Goal: Task Accomplishment & Management: Use online tool/utility

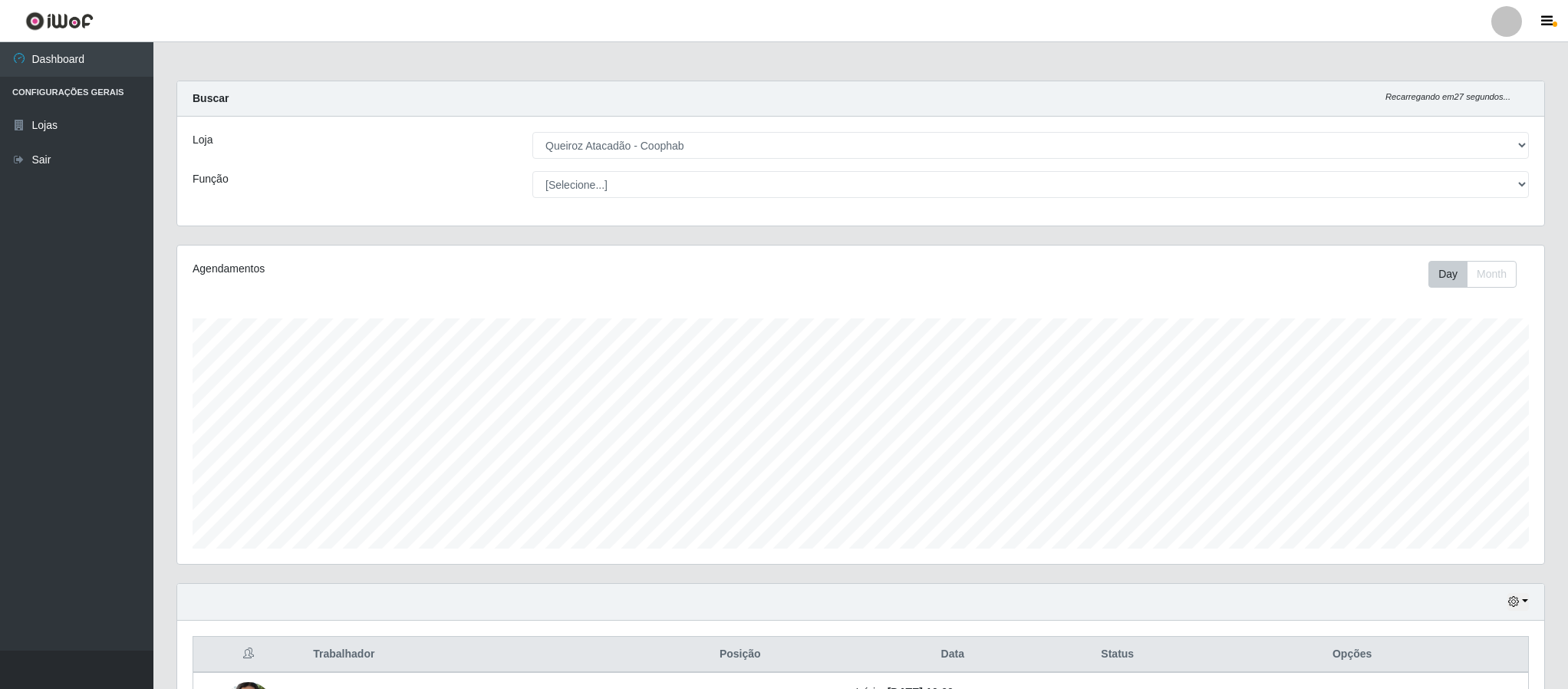
select select "463"
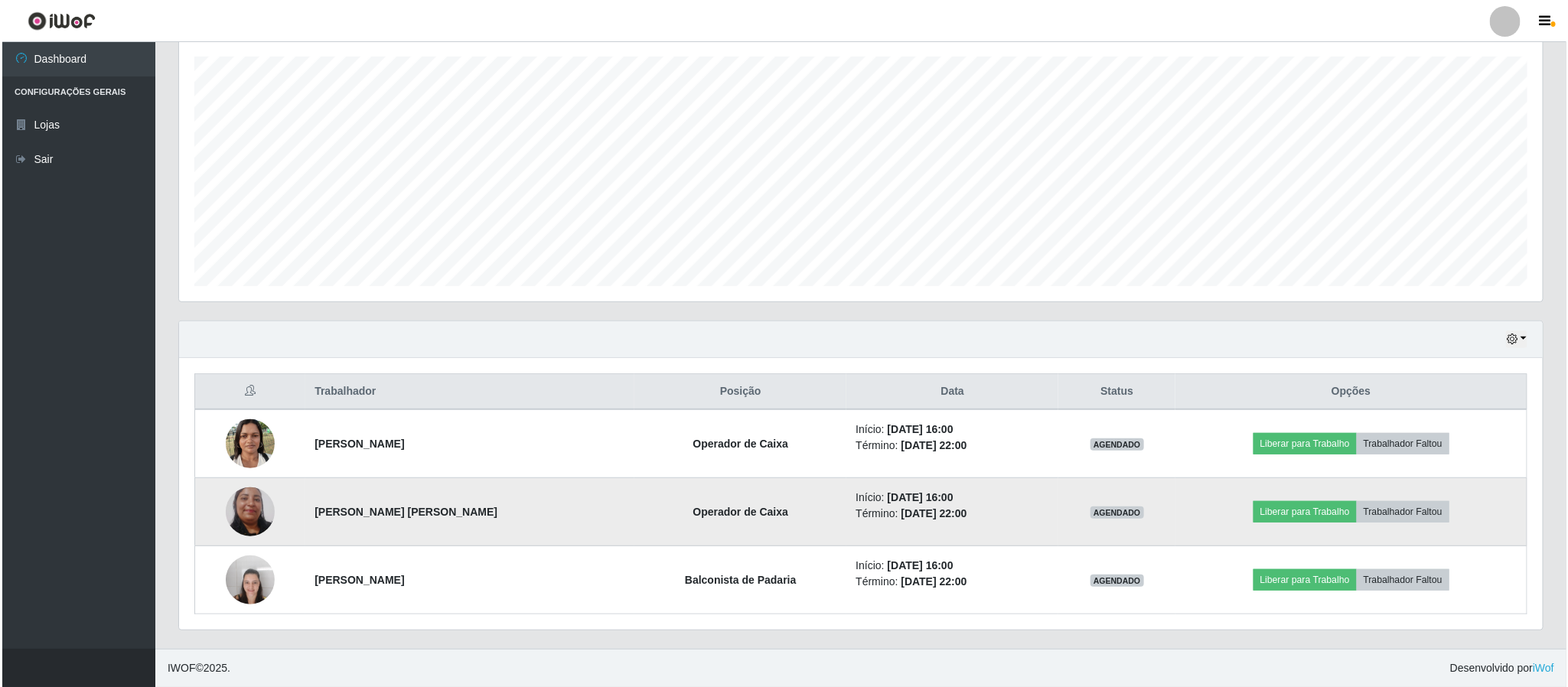
scroll to position [319, 1362]
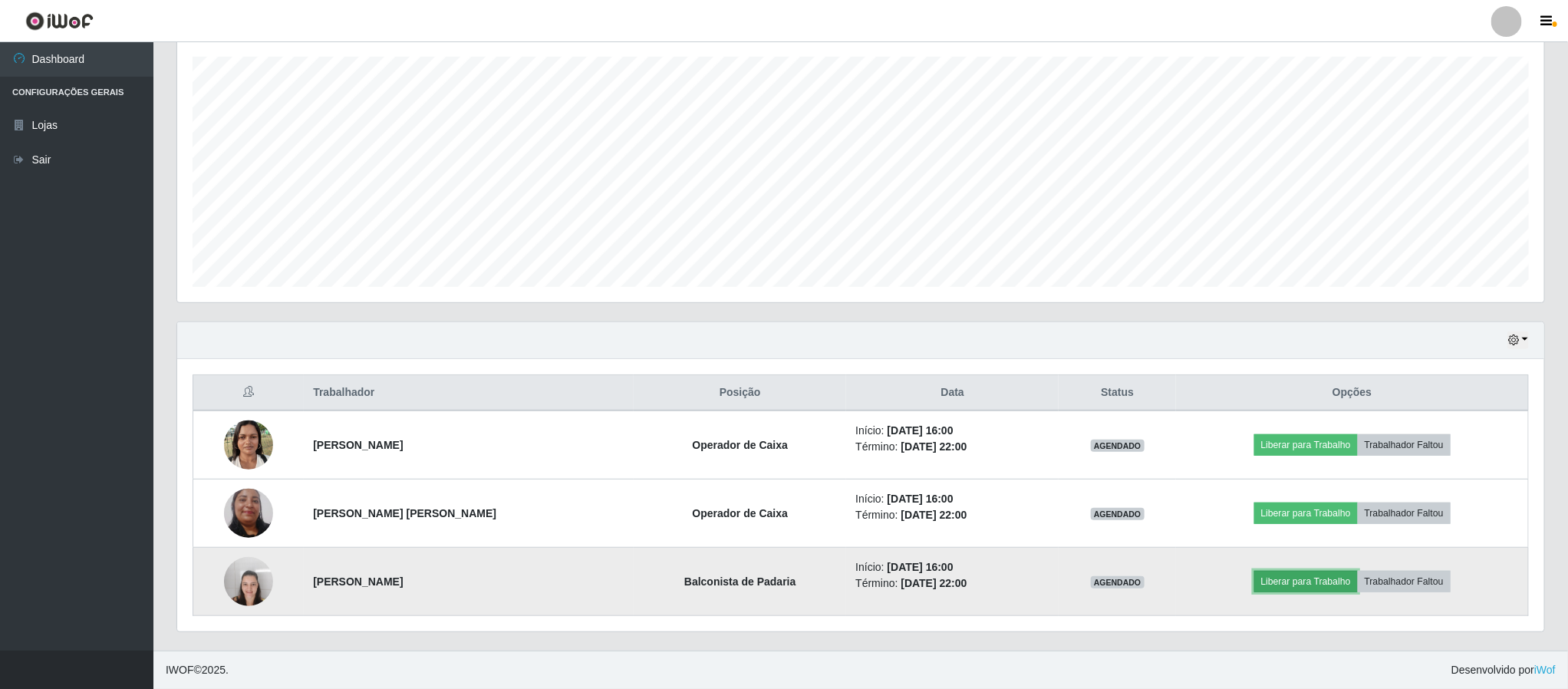
click at [1280, 582] on button "Liberar para Trabalho" at bounding box center [1305, 581] width 103 height 21
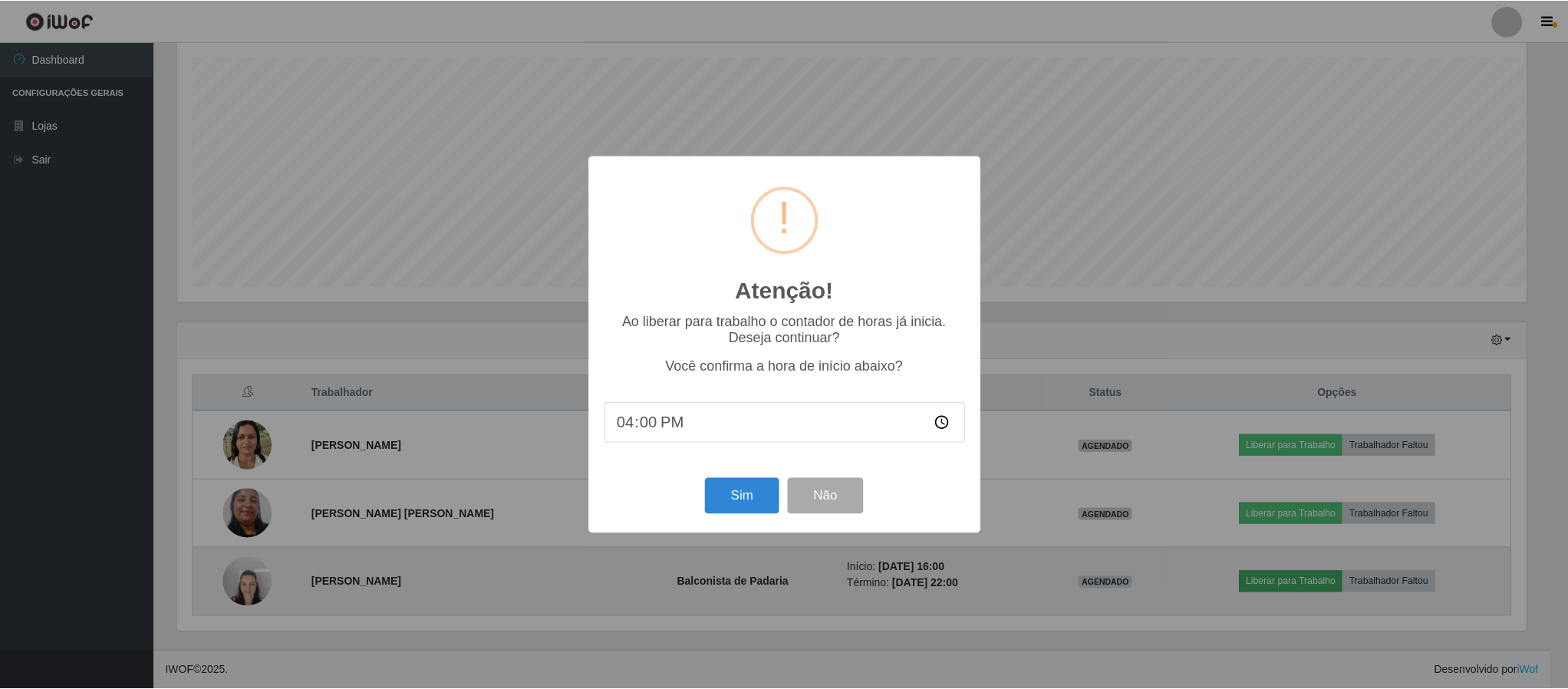
scroll to position [320, 1353]
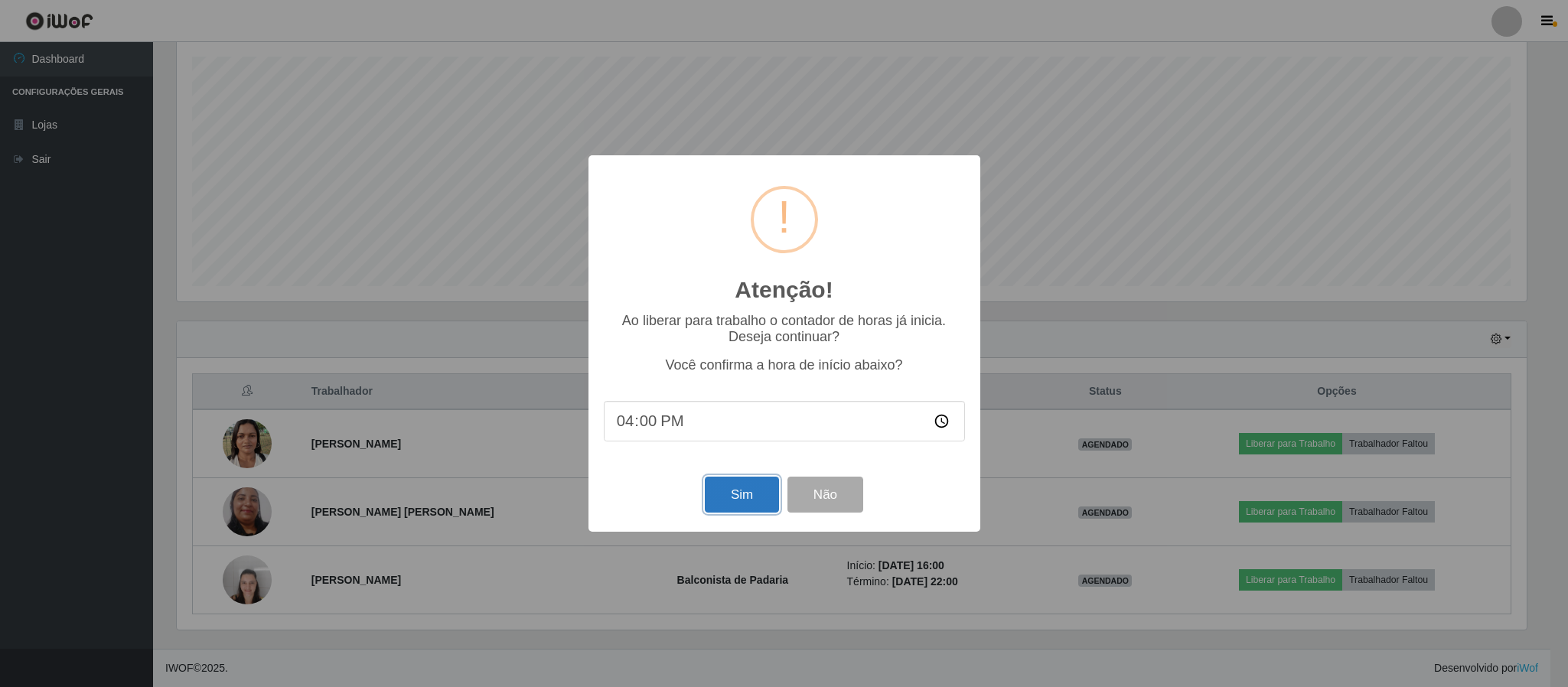
click at [735, 494] on button "Sim" at bounding box center [742, 494] width 74 height 36
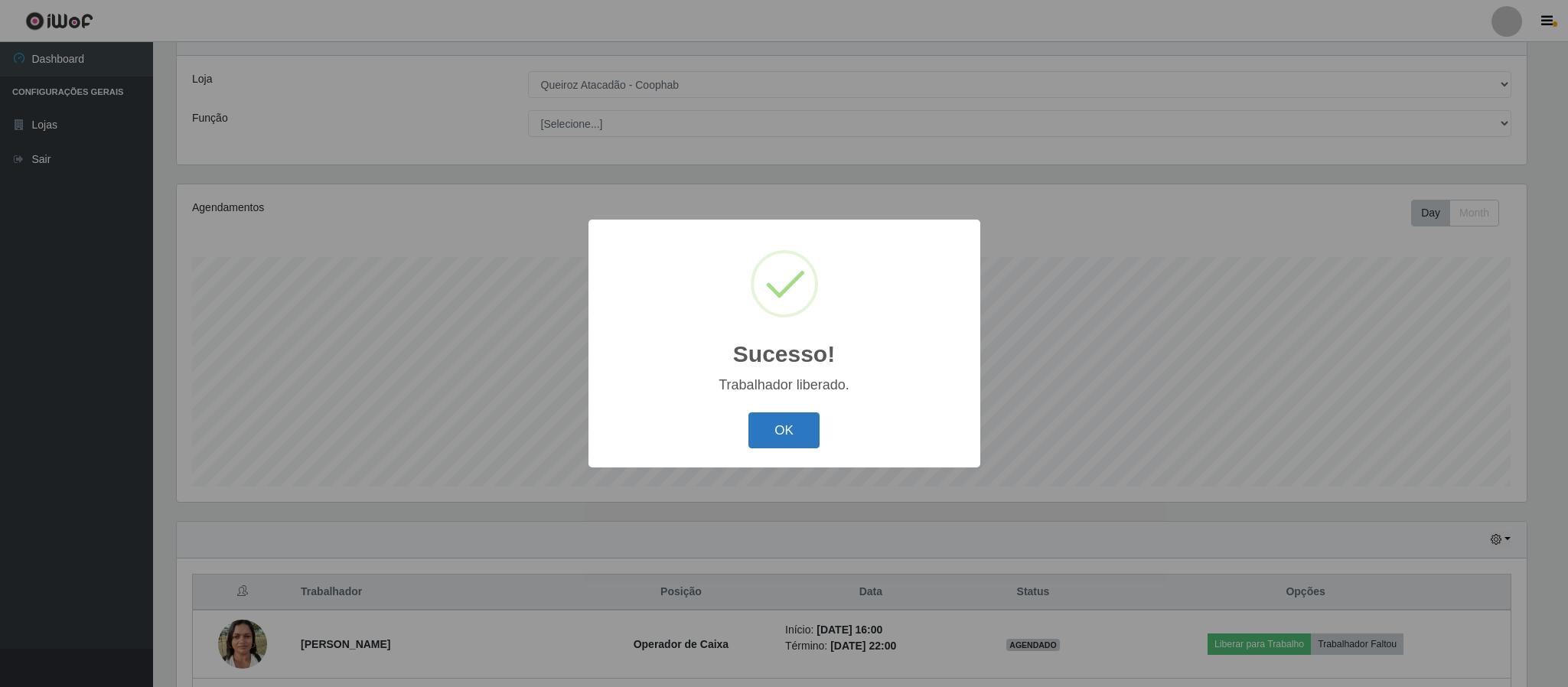
click at [774, 432] on button "OK" at bounding box center [784, 429] width 71 height 36
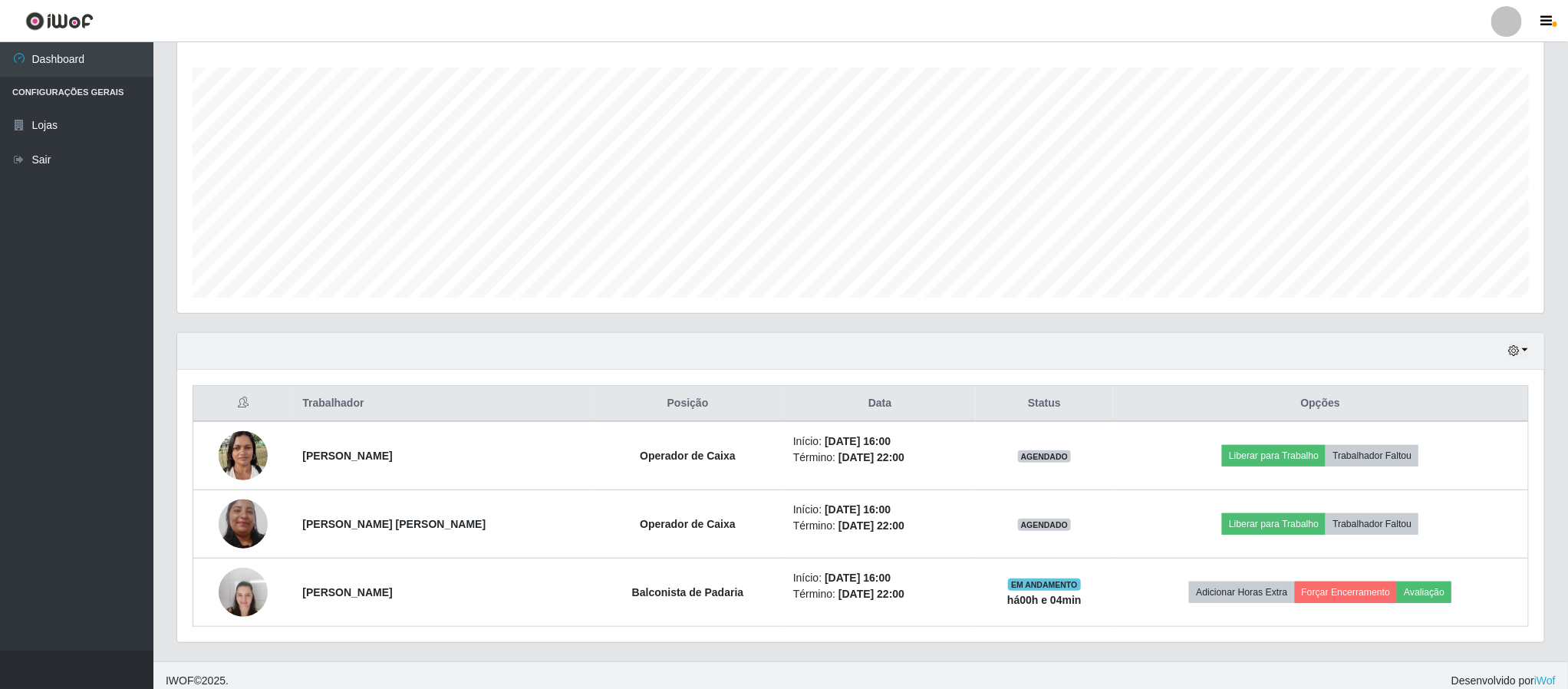
scroll to position [267, 0]
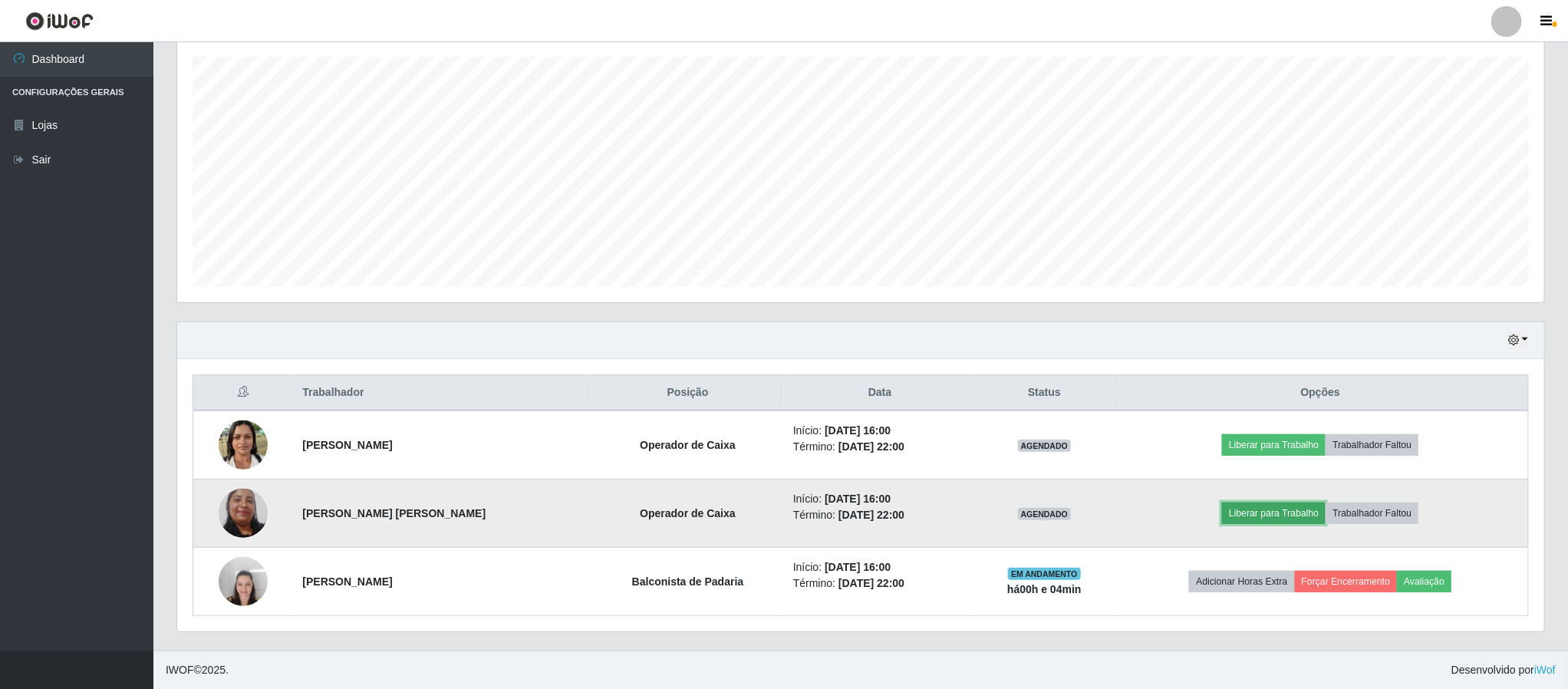
click at [1245, 514] on button "Liberar para Trabalho" at bounding box center [1273, 513] width 103 height 21
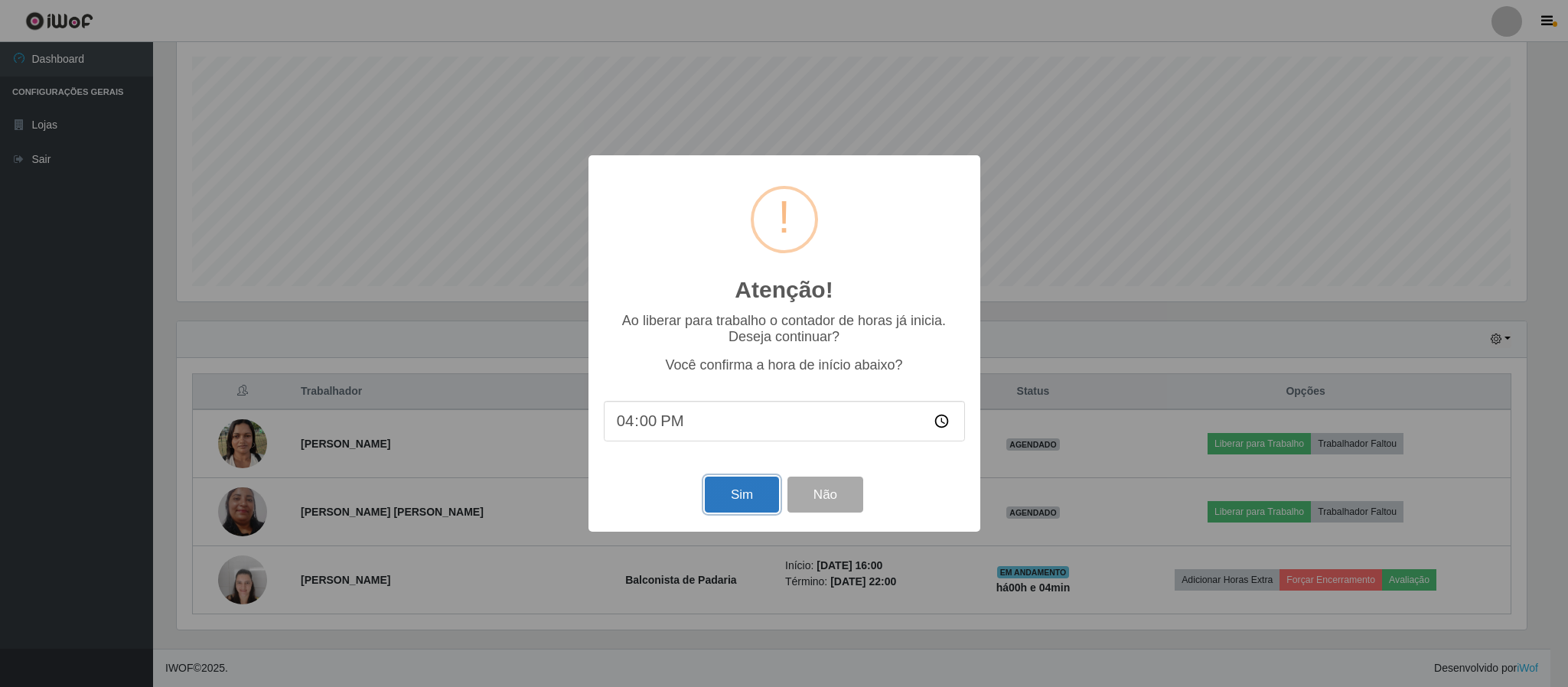
click at [746, 498] on button "Sim" at bounding box center [742, 494] width 74 height 36
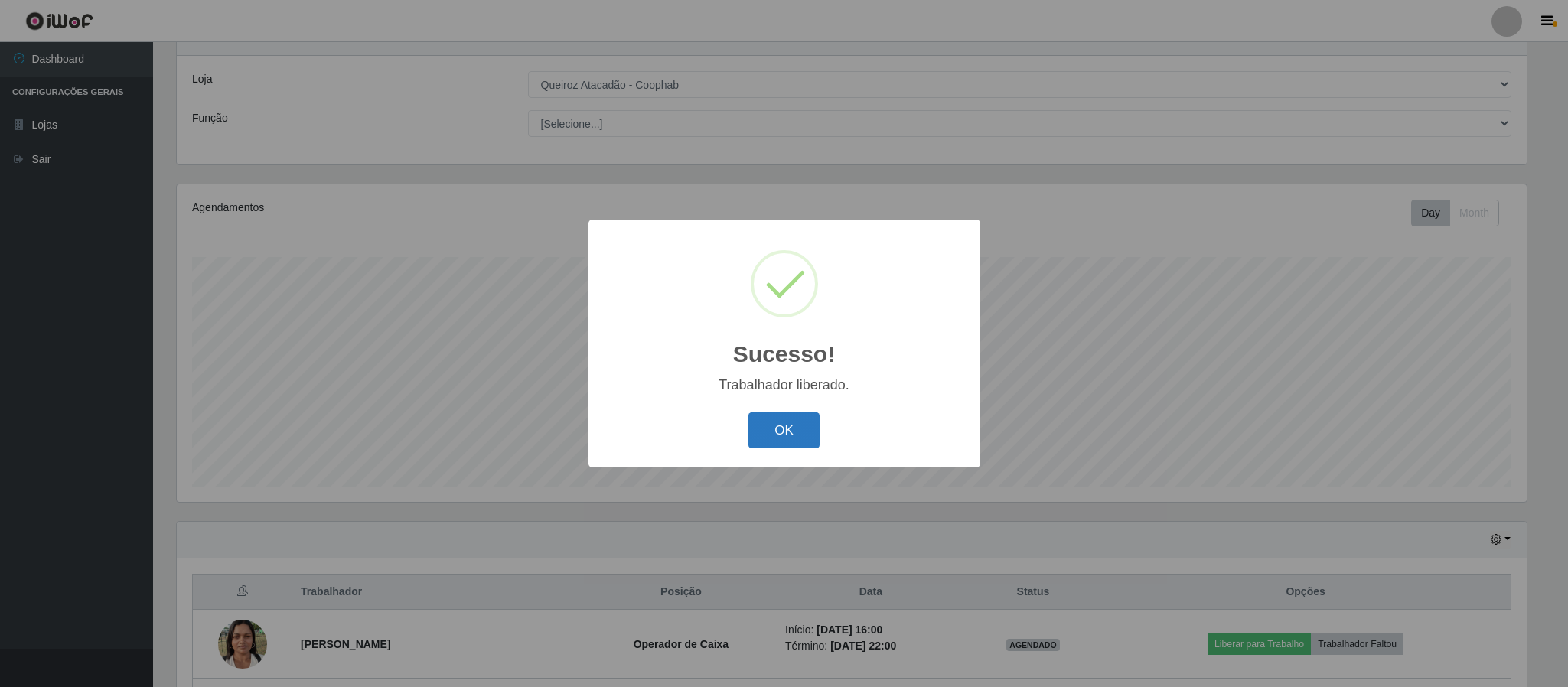
click at [776, 418] on button "OK" at bounding box center [784, 429] width 71 height 36
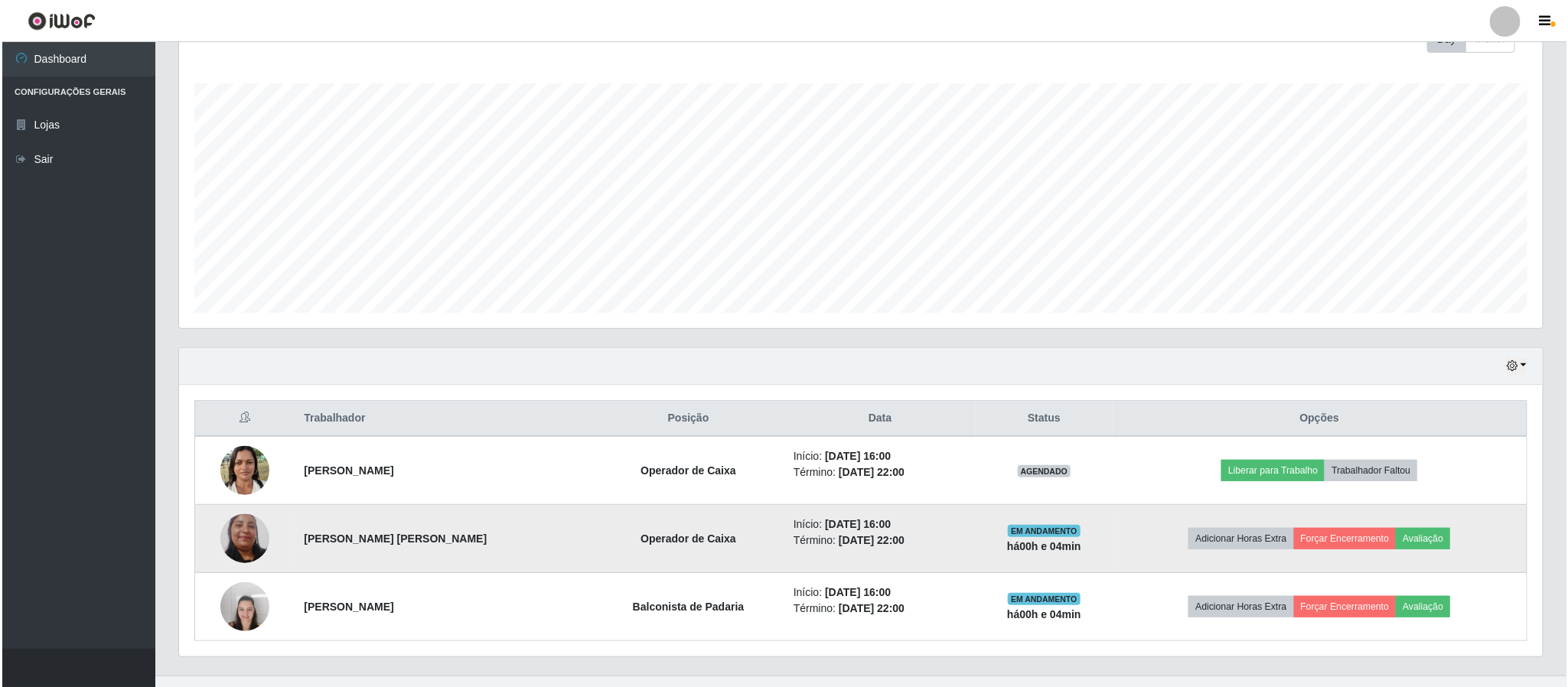
scroll to position [266, 0]
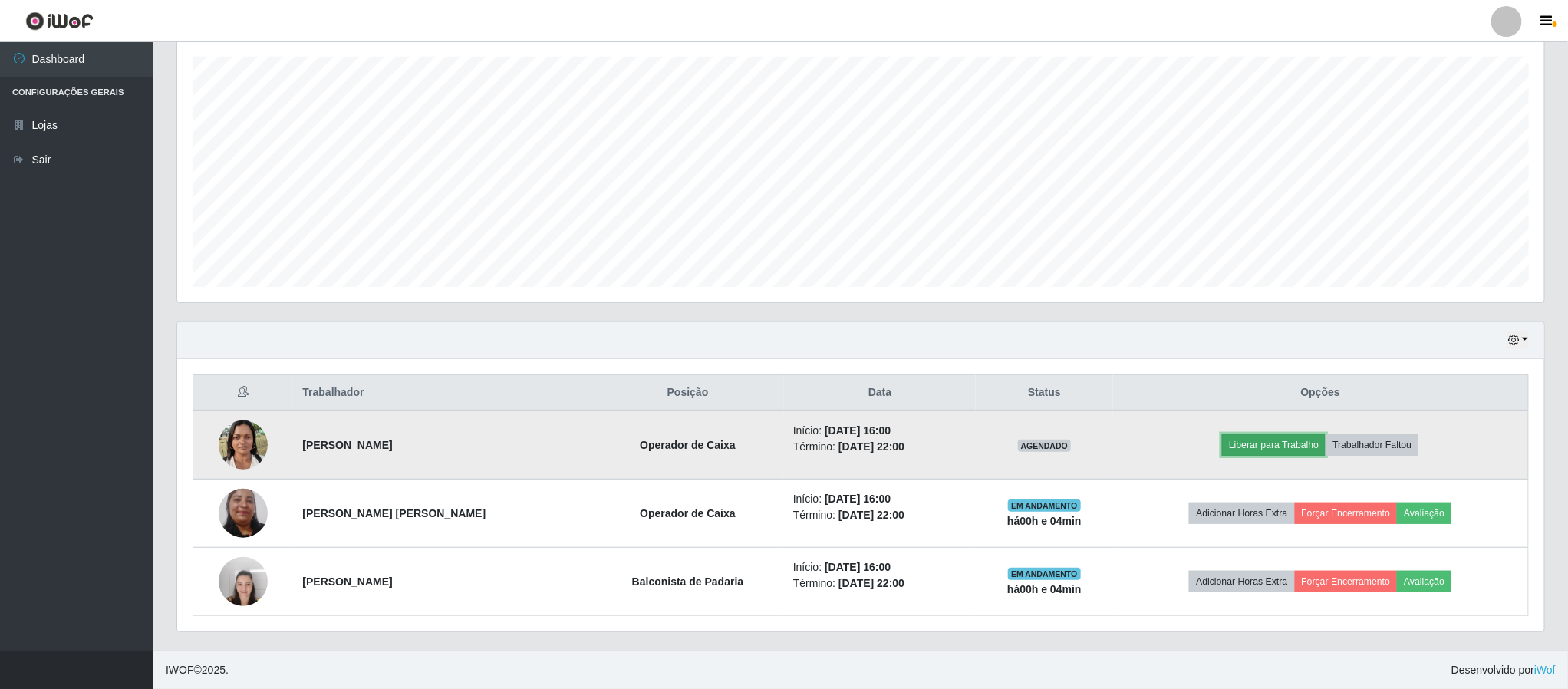
click at [1251, 448] on button "Liberar para Trabalho" at bounding box center [1273, 445] width 103 height 21
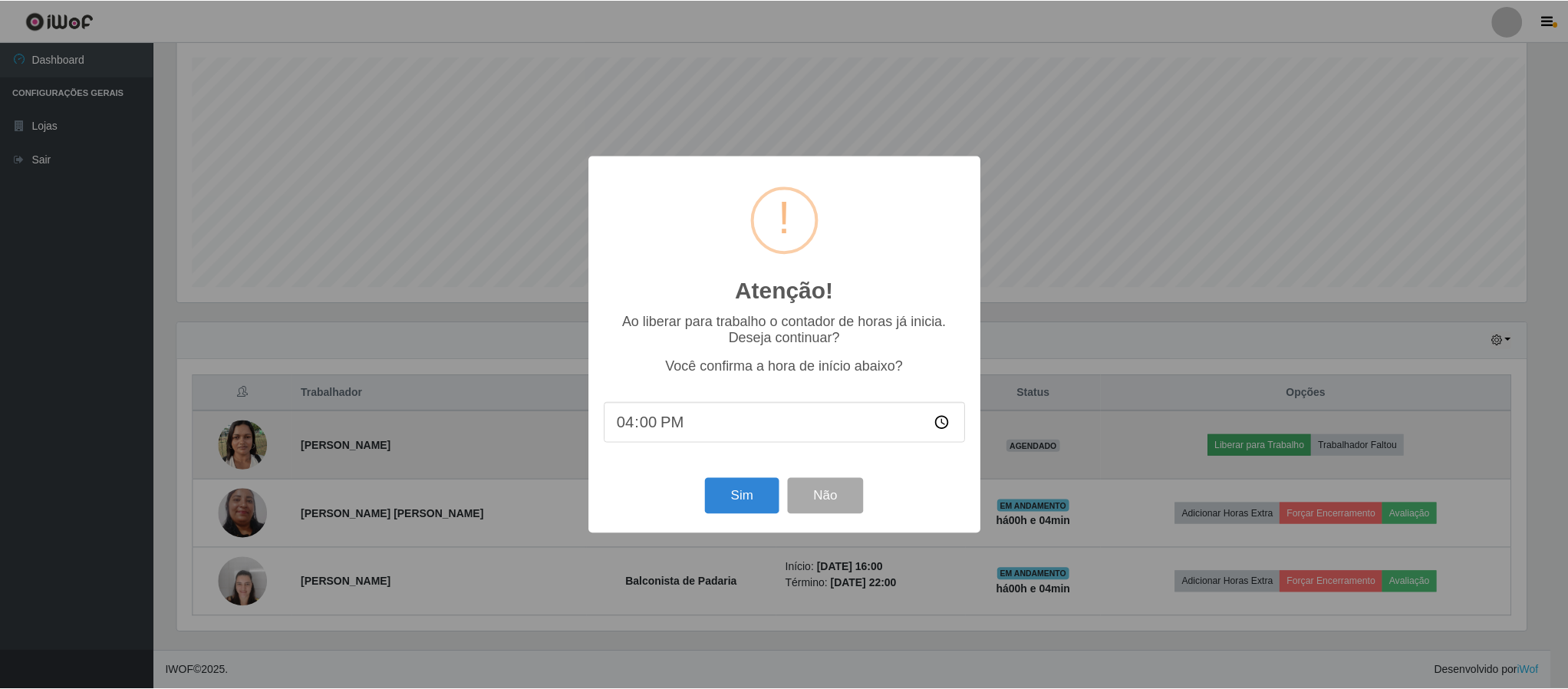
scroll to position [320, 1353]
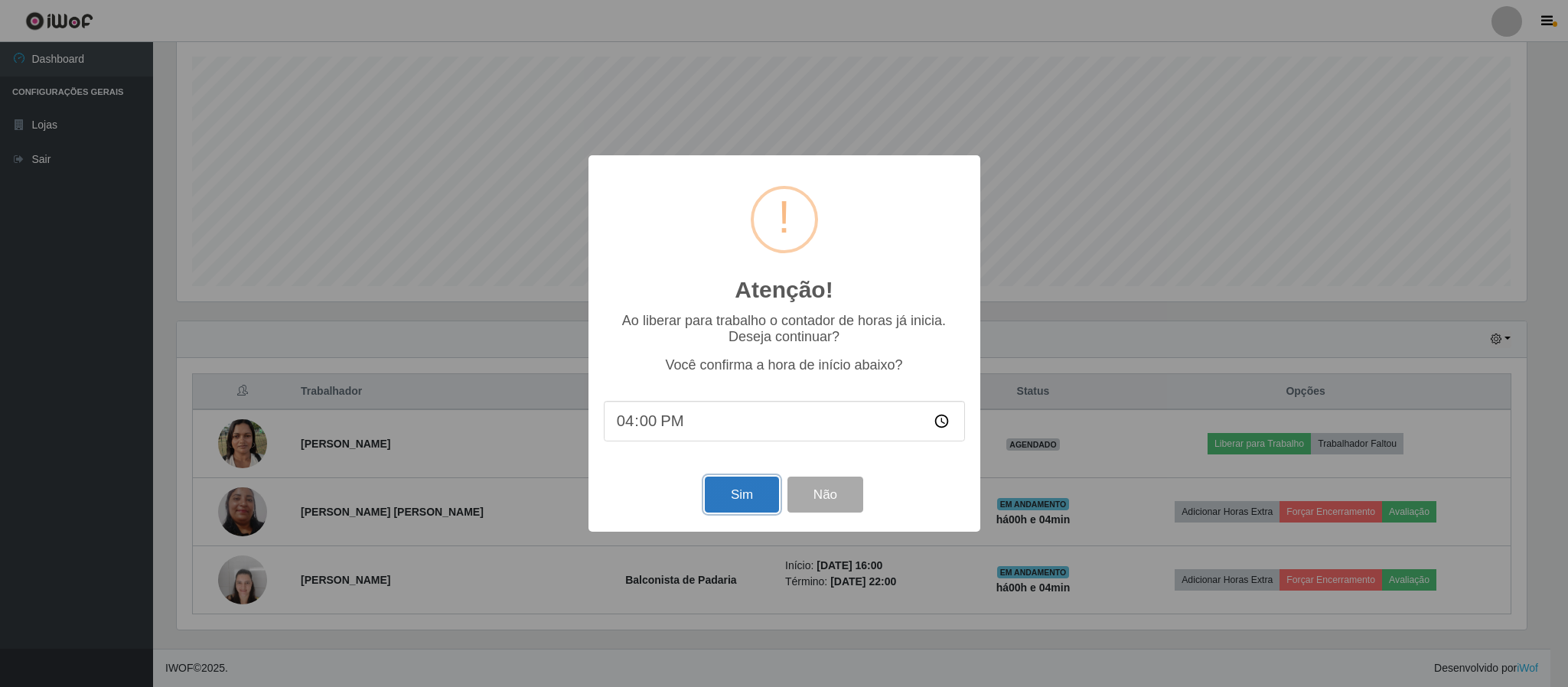
click at [738, 496] on button "Sim" at bounding box center [742, 494] width 74 height 36
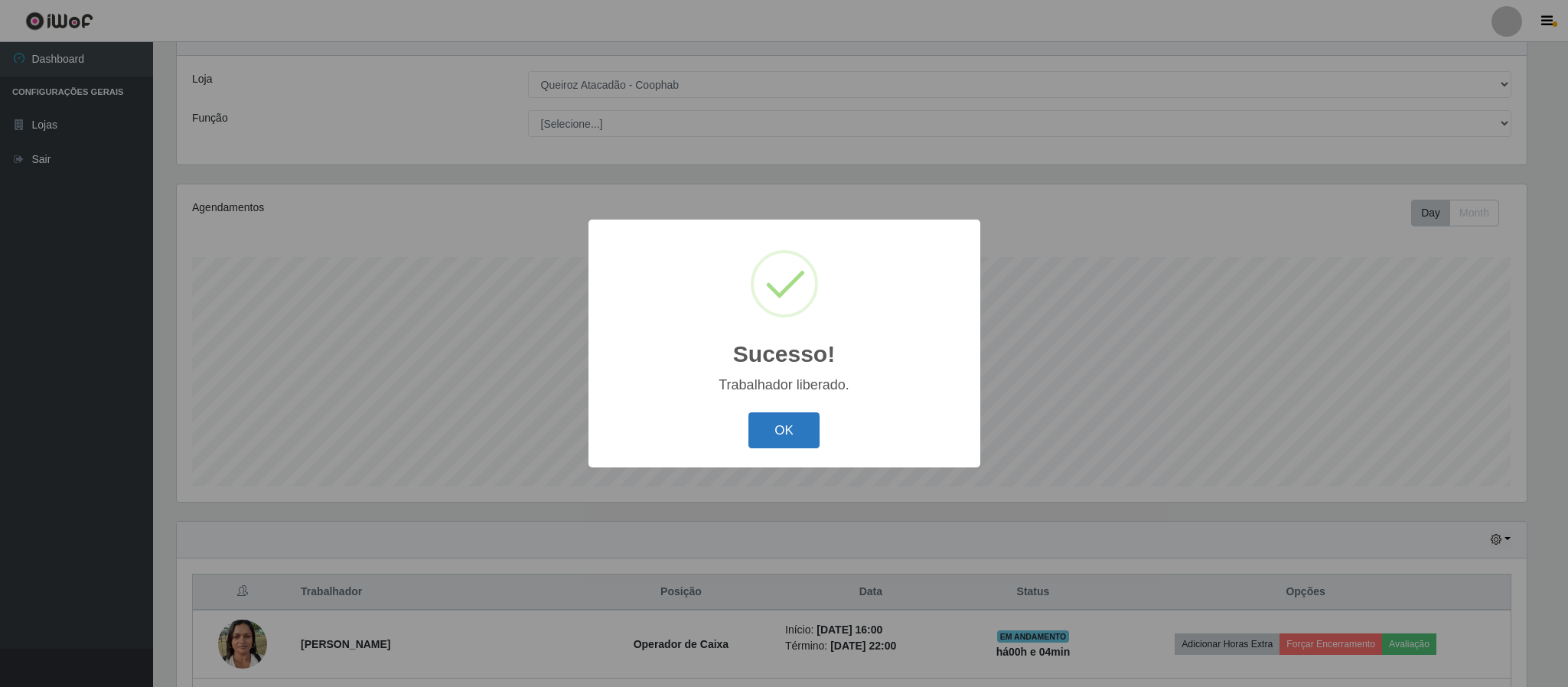
click at [765, 428] on button "OK" at bounding box center [784, 429] width 71 height 36
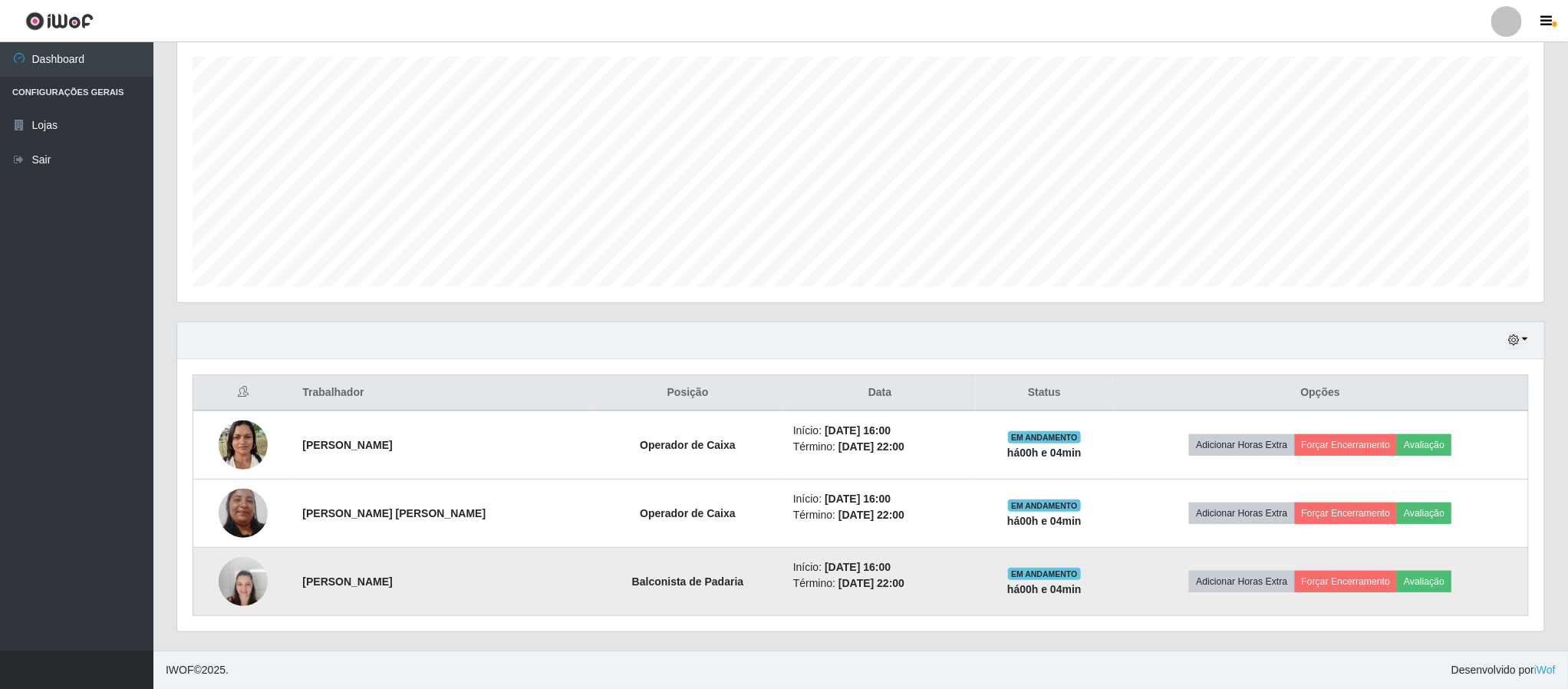
scroll to position [267, 0]
